Goal: Task Accomplishment & Management: Use online tool/utility

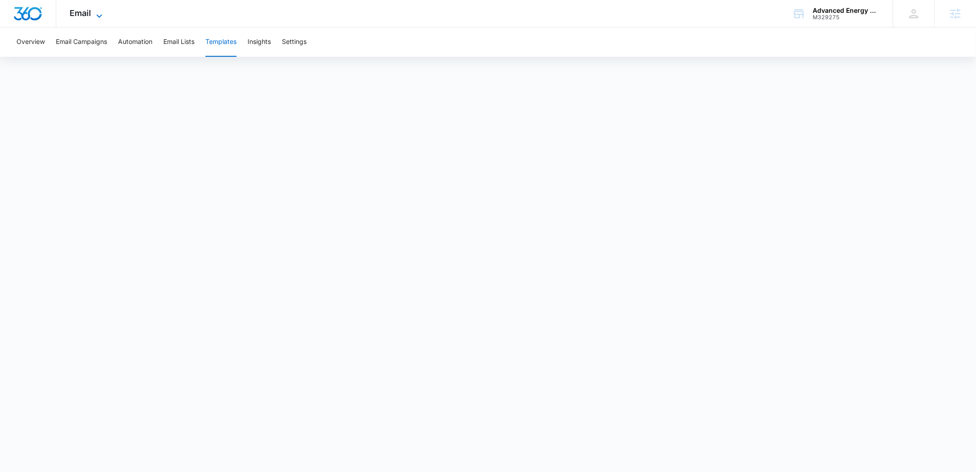
click at [100, 11] on icon at bounding box center [99, 16] width 11 height 11
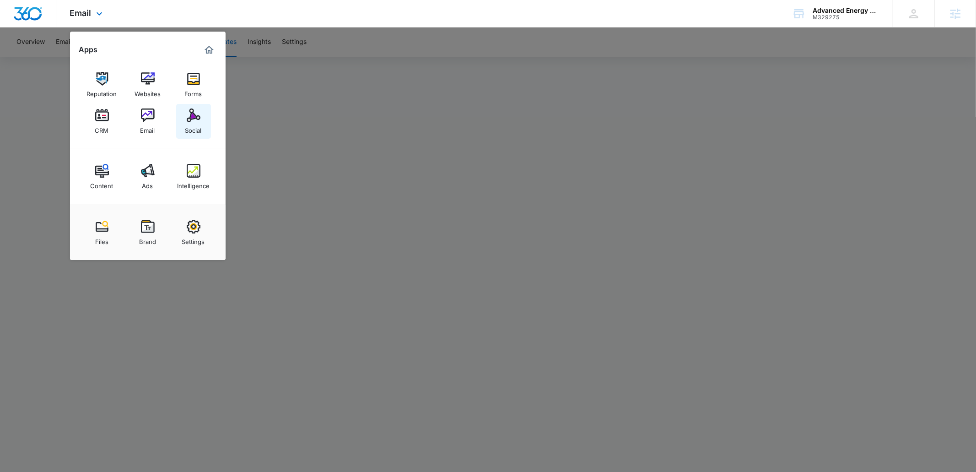
click at [193, 116] on img at bounding box center [194, 115] width 14 height 14
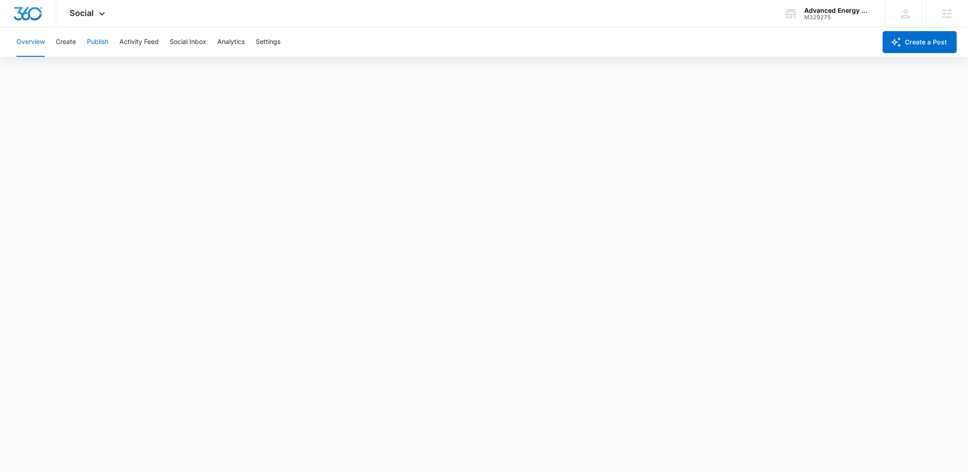
click at [94, 41] on button "Publish" at bounding box center [97, 41] width 21 height 29
click at [79, 72] on button "Schedules" at bounding box center [69, 70] width 31 height 26
click at [76, 44] on button "Create" at bounding box center [66, 41] width 20 height 29
click at [88, 64] on button "Approvals" at bounding box center [89, 70] width 31 height 26
